Goal: Task Accomplishment & Management: Manage account settings

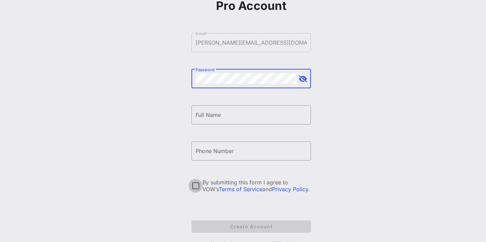
scroll to position [60, 0]
click at [196, 188] on div at bounding box center [196, 186] width 12 height 12
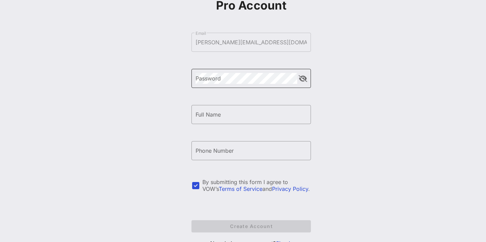
click at [240, 87] on div "Password" at bounding box center [247, 78] width 102 height 19
click at [178, 99] on div "Create your VOW Pro Account ​ Email joe@somosvotantes.org ​ Password ​ Full Nam…" at bounding box center [251, 105] width 470 height 331
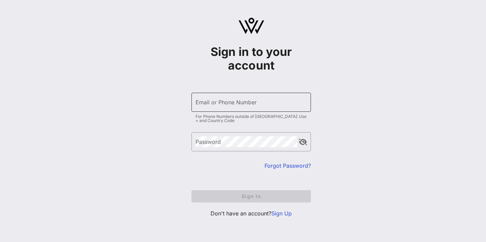
click at [237, 108] on div "Email or Phone Number" at bounding box center [251, 102] width 111 height 19
type input "[PERSON_NAME][EMAIL_ADDRESS][DOMAIN_NAME]"
click at [228, 94] on div "Email or Phone Number" at bounding box center [251, 102] width 111 height 19
type input "[PERSON_NAME][EMAIL_ADDRESS][DOMAIN_NAME]"
click at [279, 164] on link "Forgot Password?" at bounding box center [288, 166] width 46 height 7
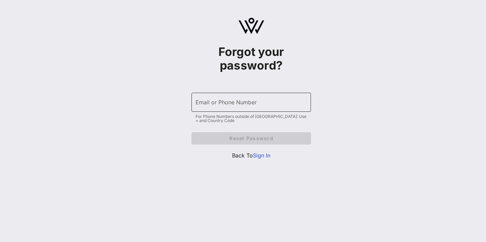
click at [240, 108] on input "Email or Phone Number" at bounding box center [251, 102] width 111 height 11
type input "[PERSON_NAME][EMAIL_ADDRESS][DOMAIN_NAME]"
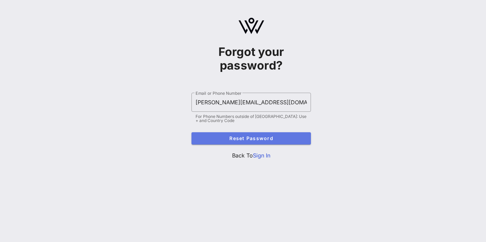
click at [240, 140] on span "Reset Password" at bounding box center [251, 139] width 109 height 6
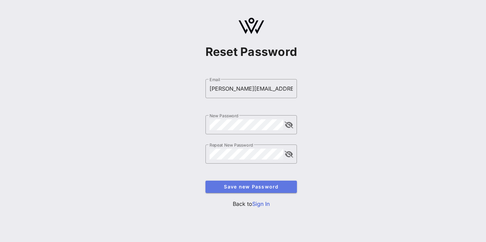
click at [269, 189] on span "Save new Password" at bounding box center [251, 187] width 81 height 6
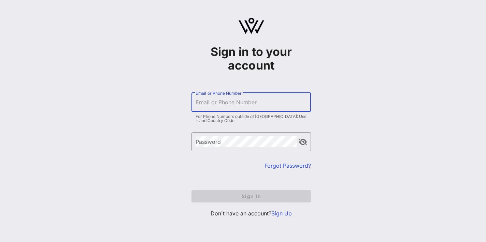
click at [233, 103] on input "Email or Phone Number" at bounding box center [251, 102] width 111 height 11
type input "joe@somosvotantes.org"
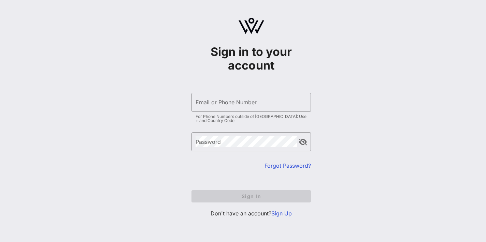
click at [231, 195] on form "​ Email or Phone Number For Phone Numbers outside of [GEOGRAPHIC_DATA]: Use + a…" at bounding box center [252, 148] width 120 height 124
click at [226, 111] on div "Email or Phone Number" at bounding box center [251, 102] width 111 height 19
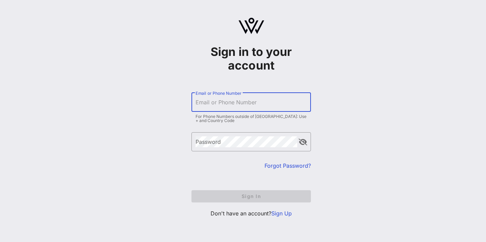
type input "[PERSON_NAME][EMAIL_ADDRESS][DOMAIN_NAME]"
click at [209, 105] on div "Email or Phone Number" at bounding box center [251, 102] width 111 height 19
type input "joe@somosvotantes.org"
